Goal: Information Seeking & Learning: Check status

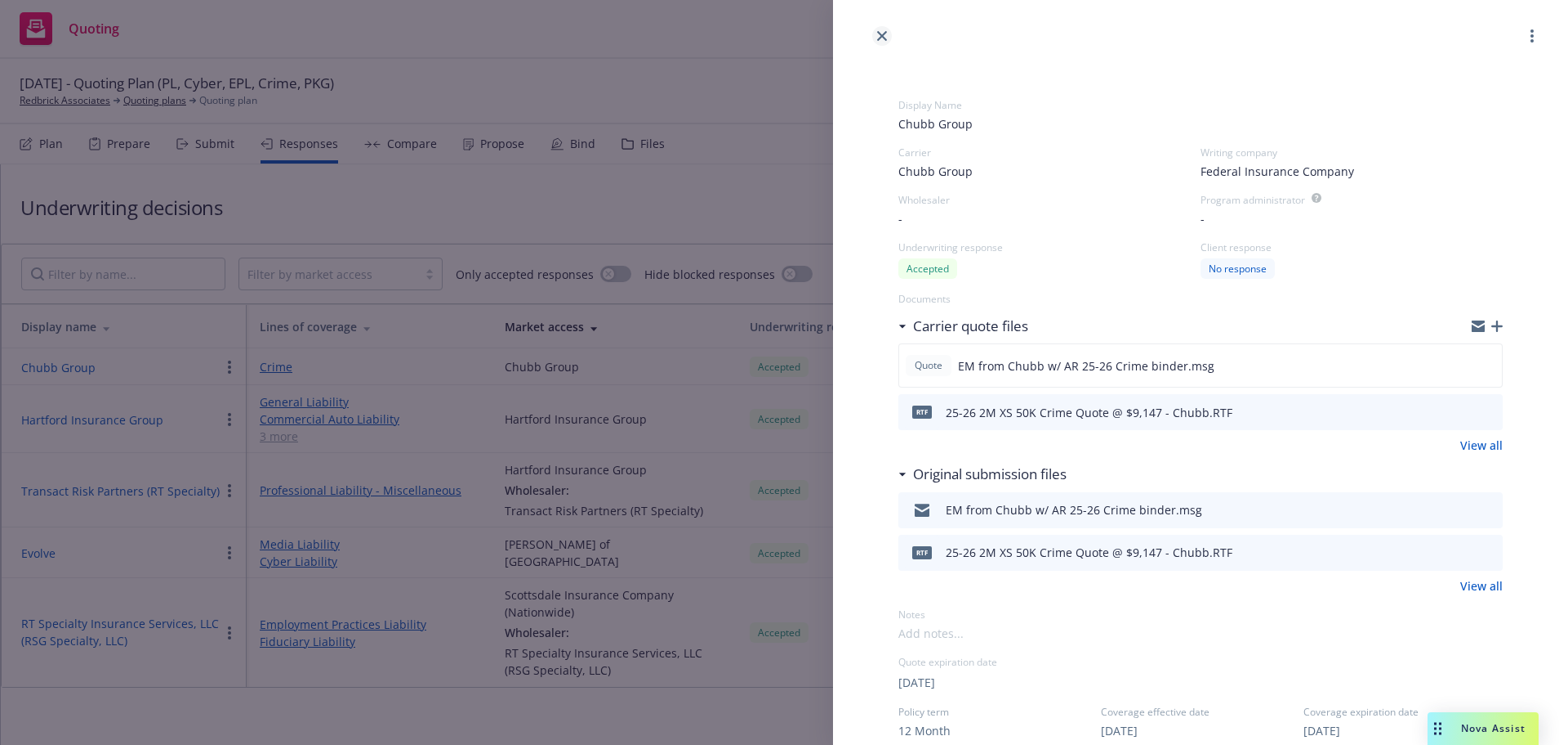
click at [881, 31] on icon "close" at bounding box center [882, 36] width 9 height 9
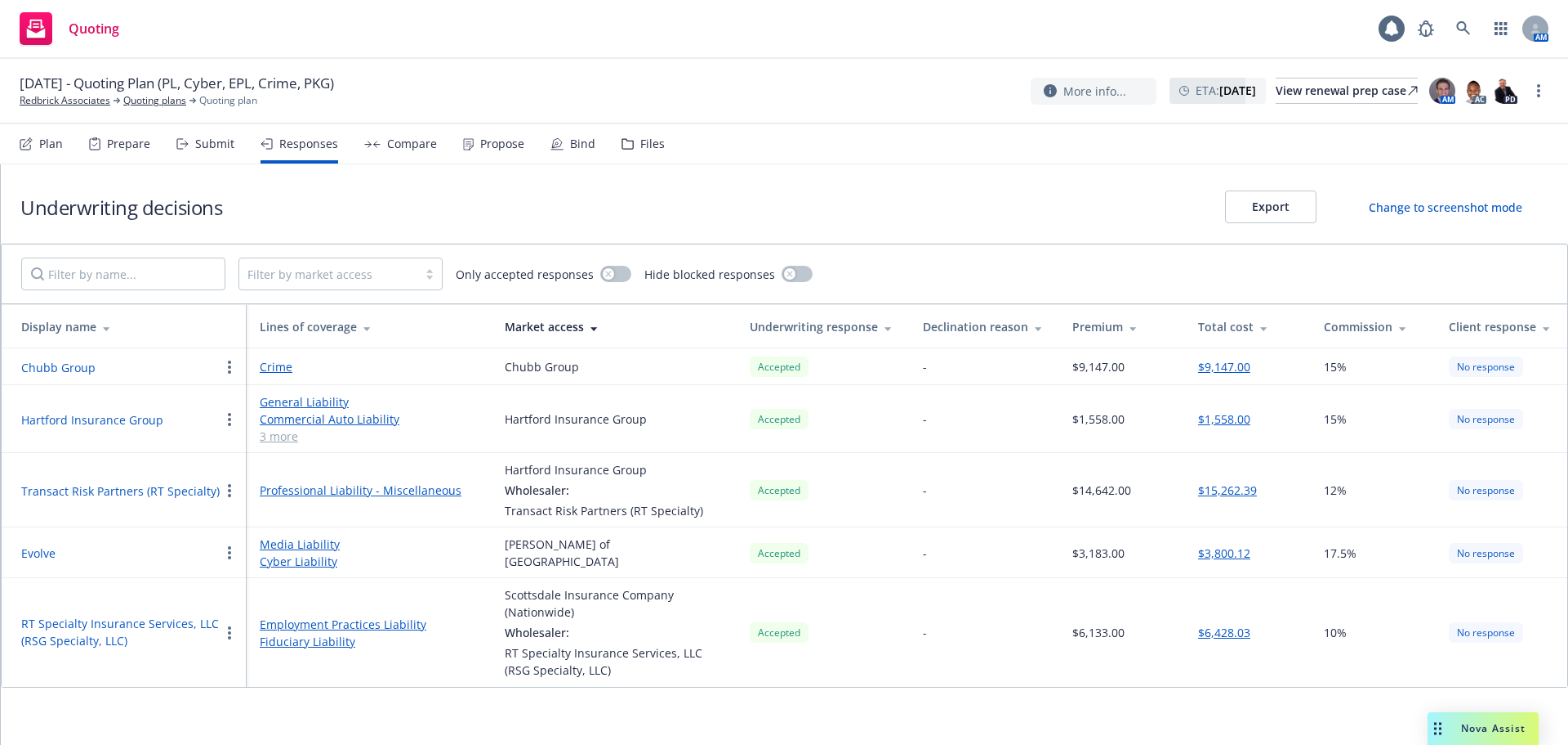
click at [99, 407] on td "Hartford Insurance Group" at bounding box center [124, 419] width 245 height 68
click at [97, 420] on button "Hartford Insurance Group" at bounding box center [92, 420] width 142 height 17
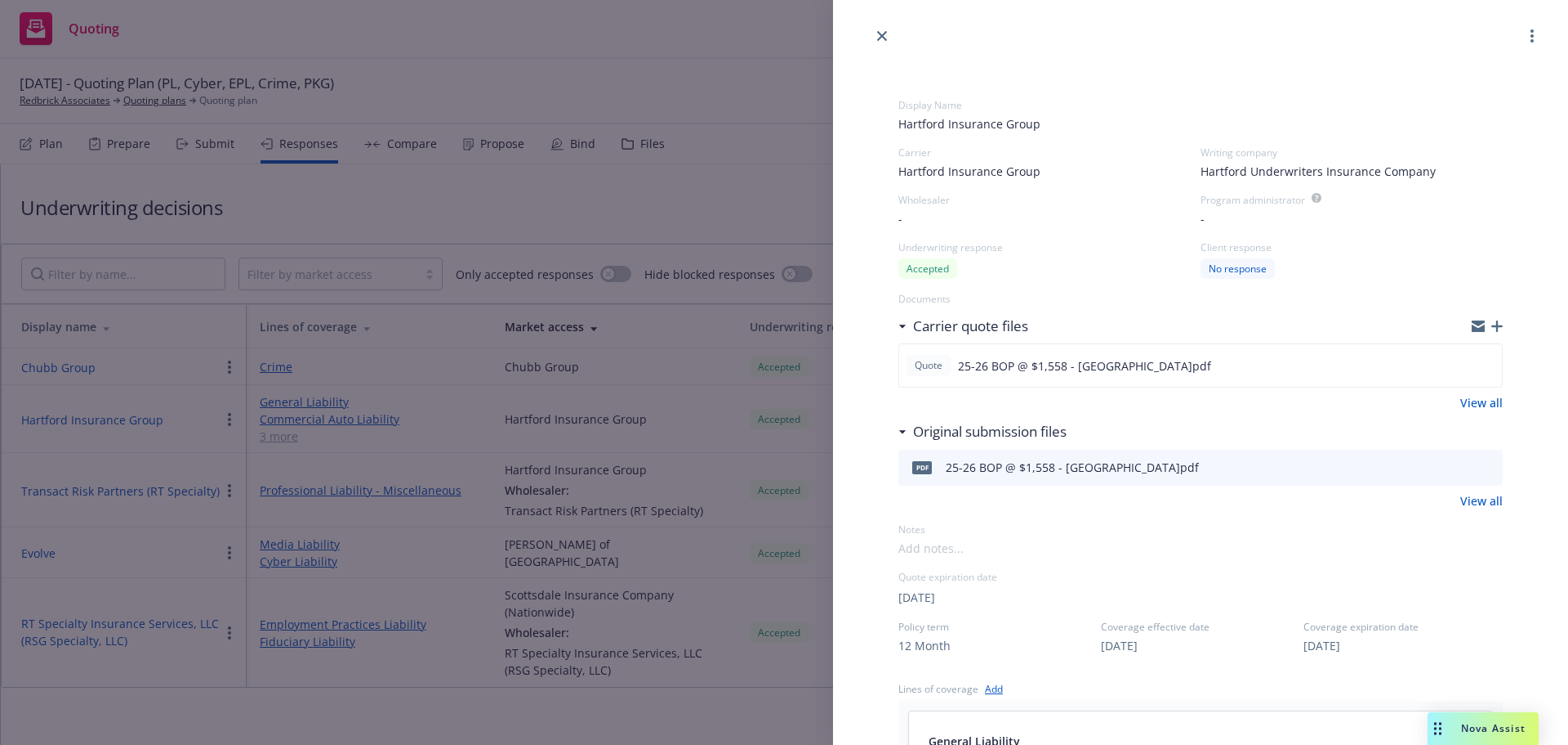
click at [1480, 468] on icon "preview file" at bounding box center [1487, 467] width 15 height 11
click at [525, 49] on div "Display Name Hartford Insurance Group Carrier Hartford Insurance Group Writing …" at bounding box center [784, 372] width 1568 height 745
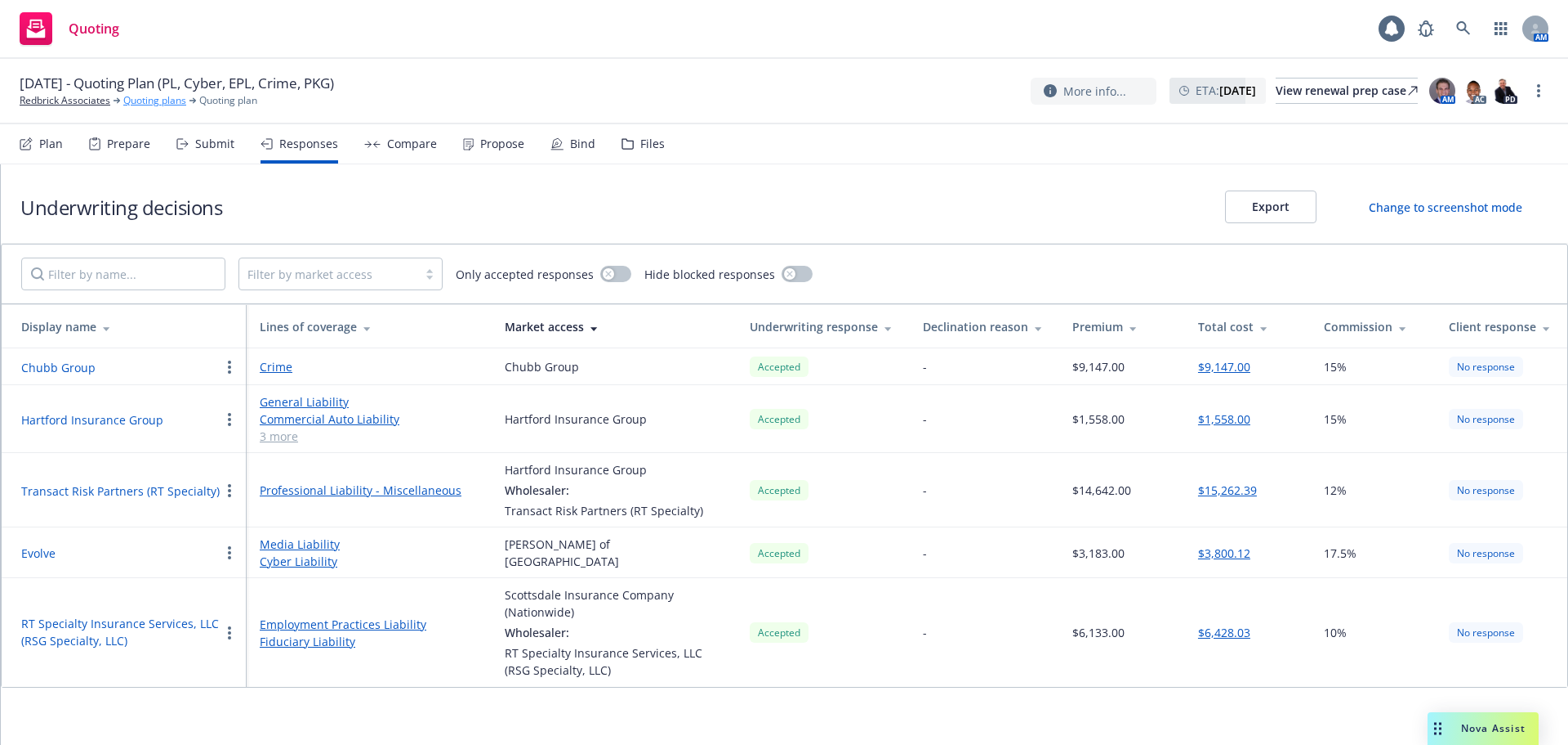
click at [164, 100] on link "Quoting plans" at bounding box center [154, 101] width 63 height 15
